Goal: Information Seeking & Learning: Learn about a topic

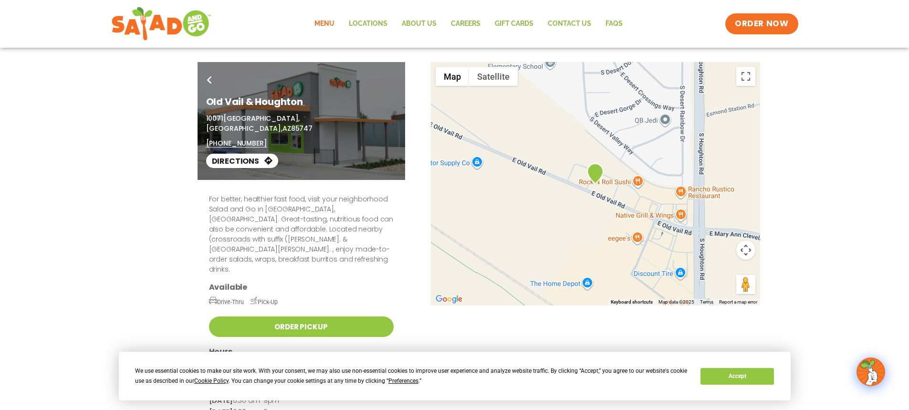
click at [331, 24] on link "Menu" at bounding box center [324, 24] width 34 height 22
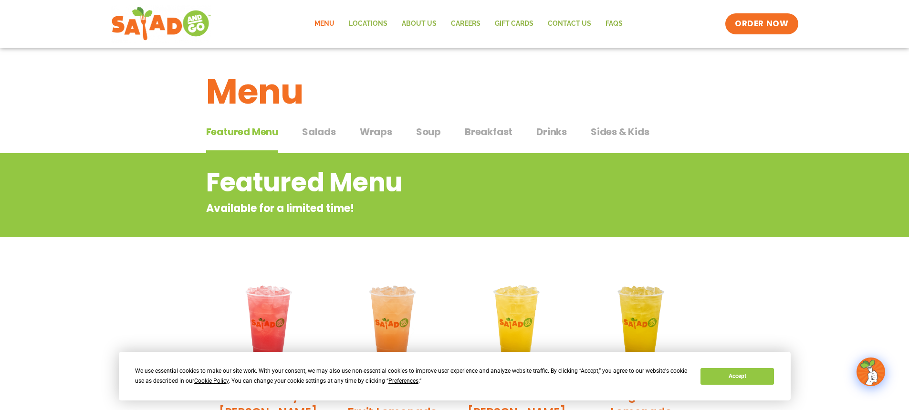
click at [312, 130] on span "Salads" at bounding box center [319, 132] width 34 height 14
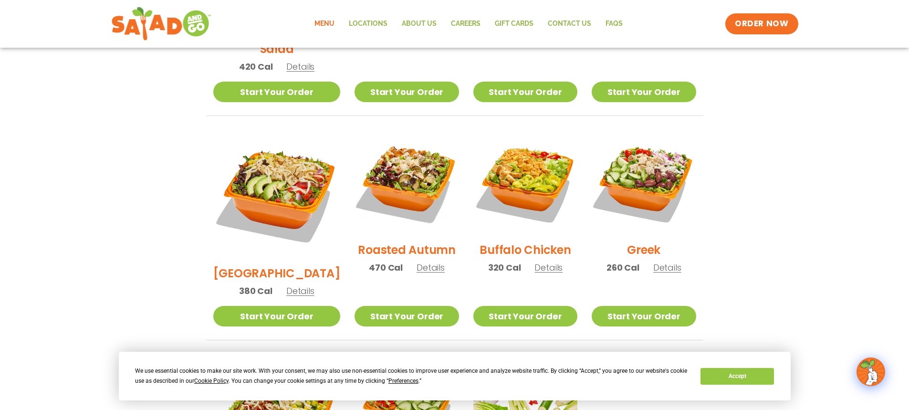
scroll to position [382, 0]
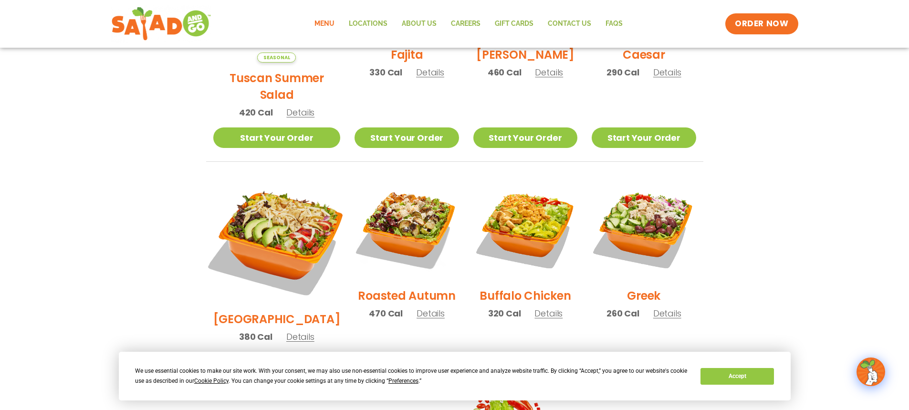
click at [267, 207] on img at bounding box center [276, 239] width 149 height 149
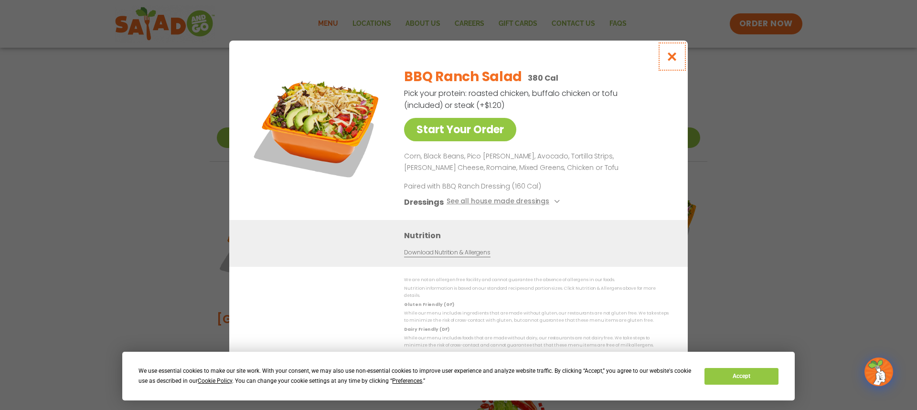
click at [670, 58] on icon "Close modal" at bounding box center [672, 57] width 12 height 10
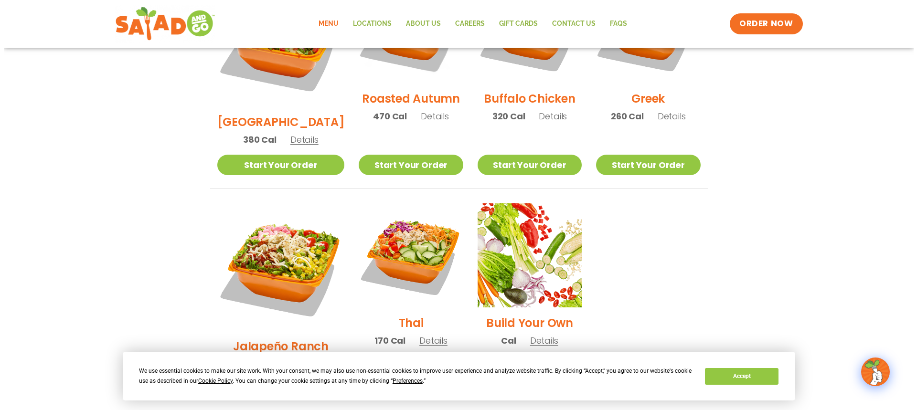
scroll to position [573, 0]
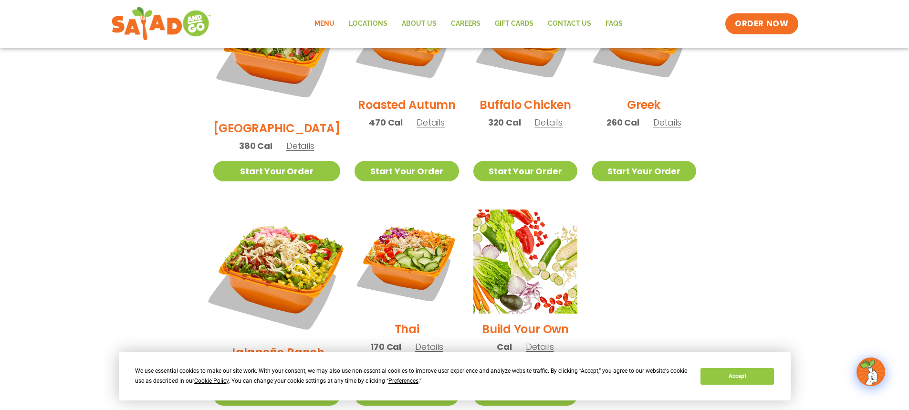
click at [265, 215] on img at bounding box center [276, 273] width 149 height 149
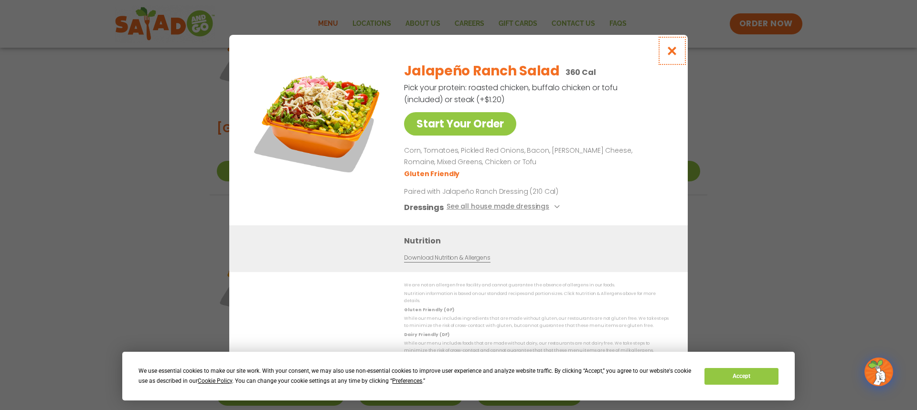
click at [672, 56] on icon "Close modal" at bounding box center [672, 51] width 12 height 10
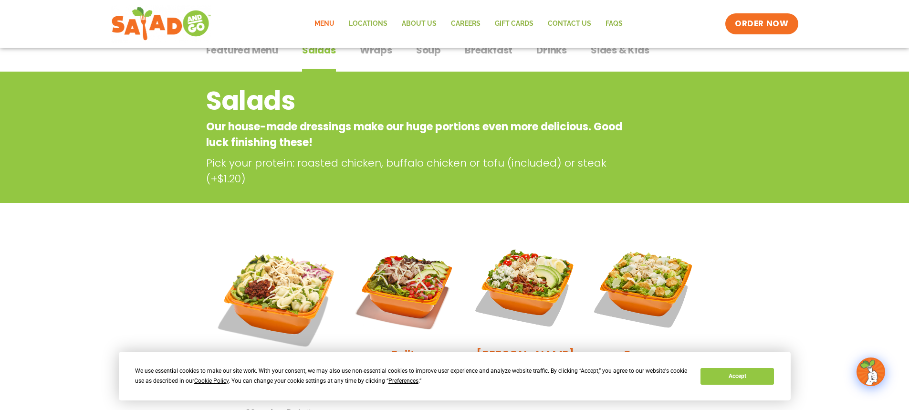
scroll to position [5, 0]
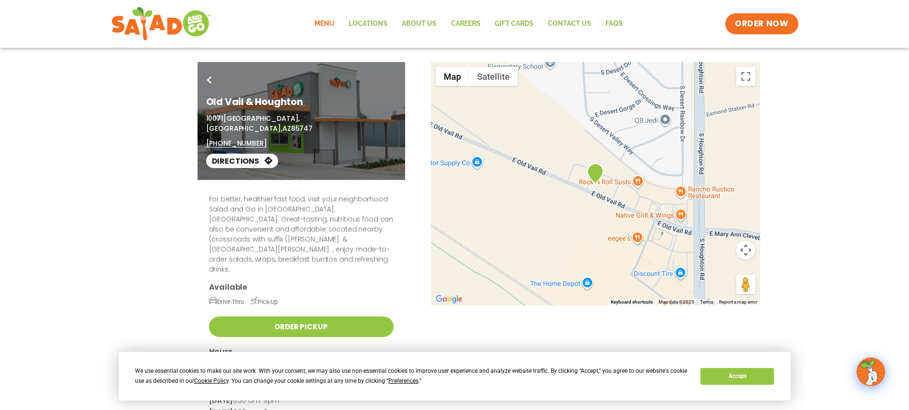
click at [330, 22] on link "Menu" at bounding box center [324, 24] width 34 height 22
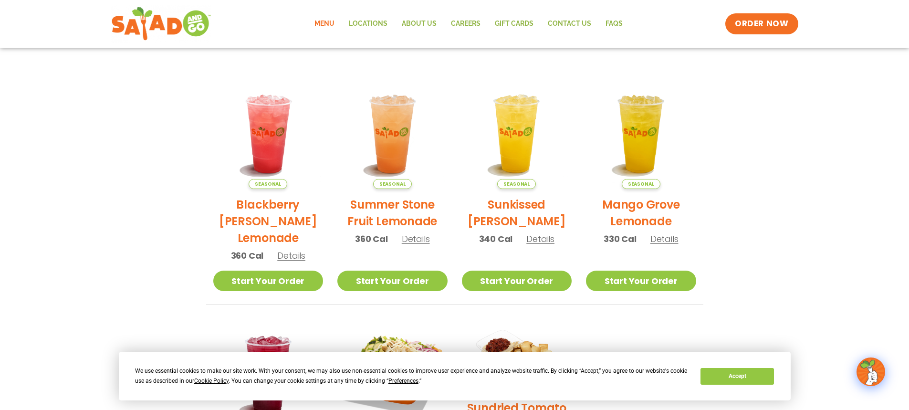
scroll to position [48, 0]
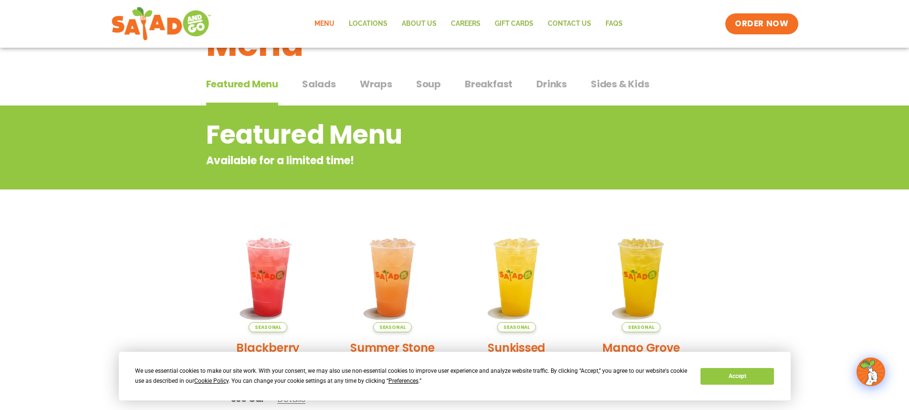
click at [377, 81] on span "Wraps" at bounding box center [376, 84] width 32 height 14
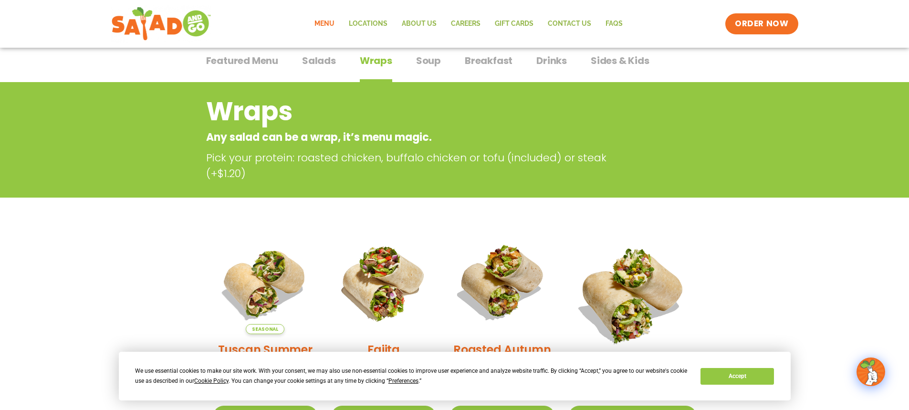
scroll to position [48, 0]
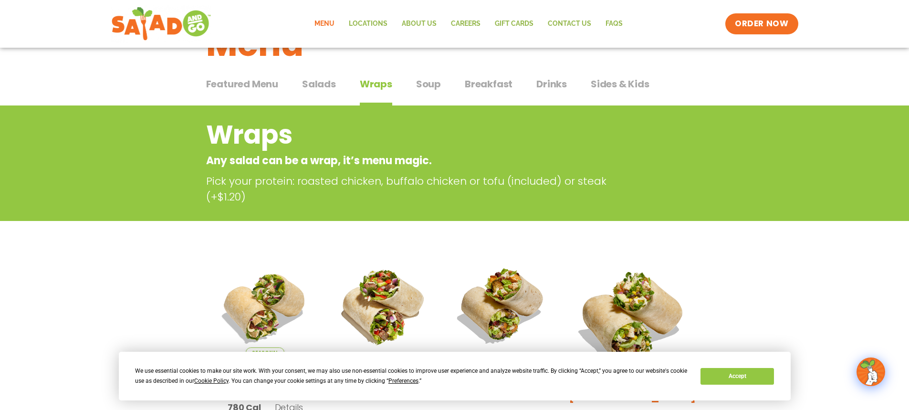
click at [615, 82] on span "Sides & Kids" at bounding box center [620, 84] width 59 height 14
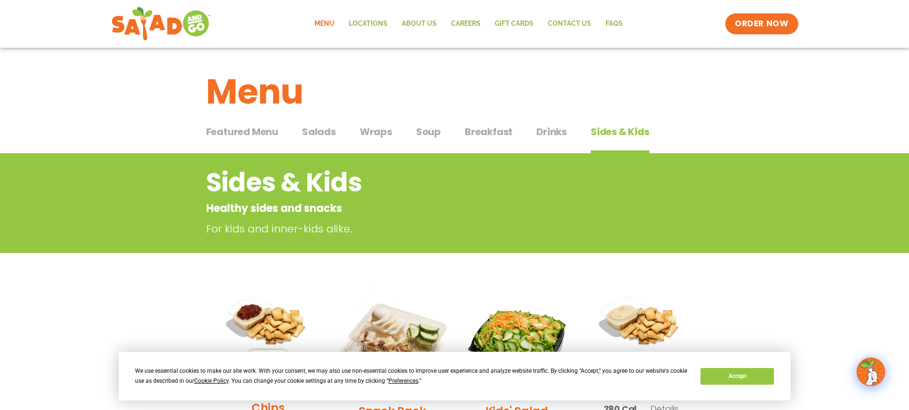
click at [427, 132] on span "Soup" at bounding box center [428, 132] width 25 height 14
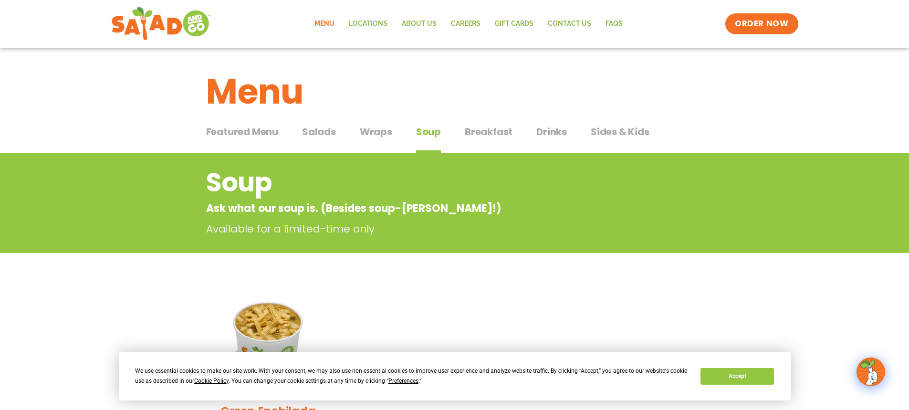
click at [325, 134] on span "Salads" at bounding box center [319, 132] width 34 height 14
